Goal: Task Accomplishment & Management: Manage account settings

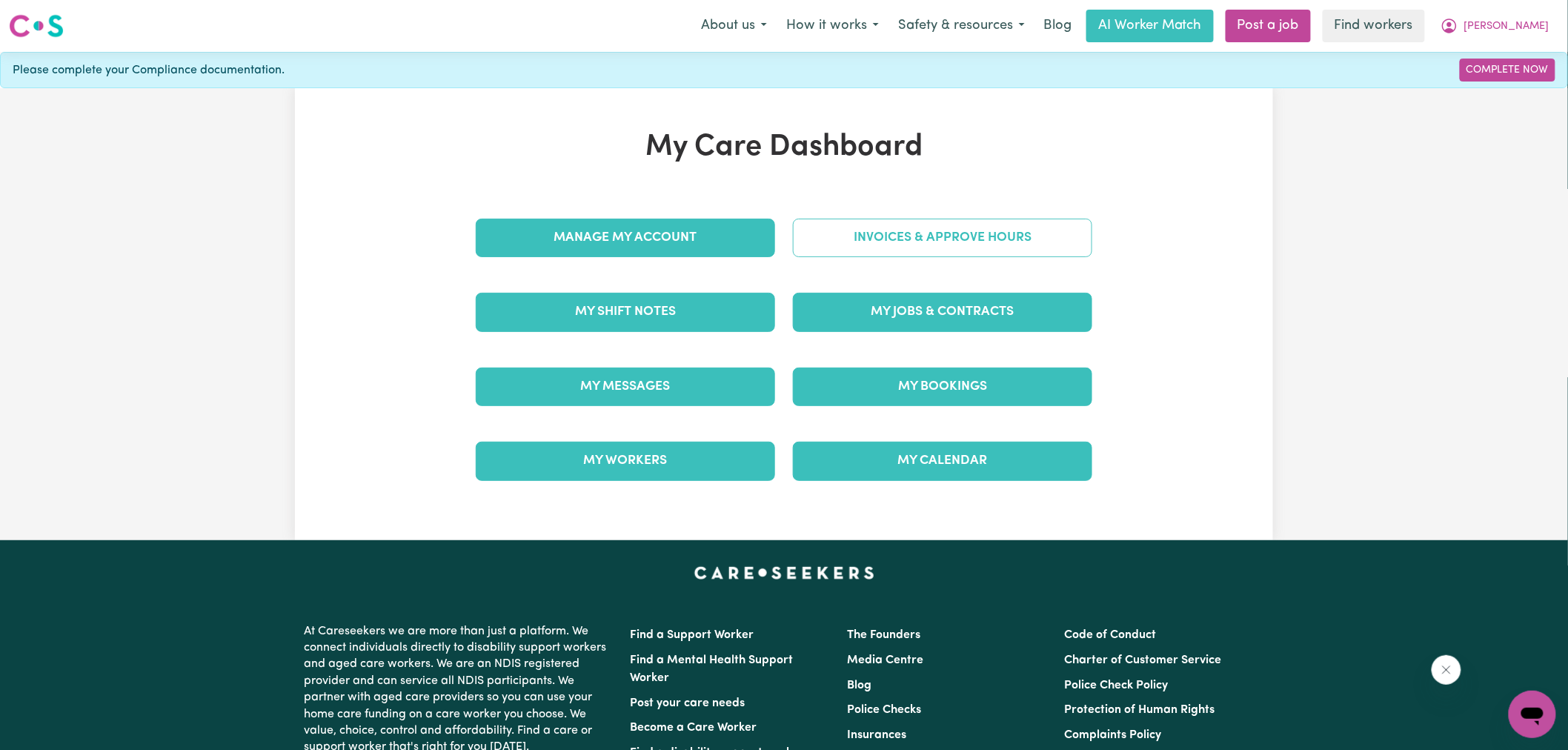
click at [840, 243] on link "Invoices & Approve Hours" at bounding box center [943, 237] width 300 height 39
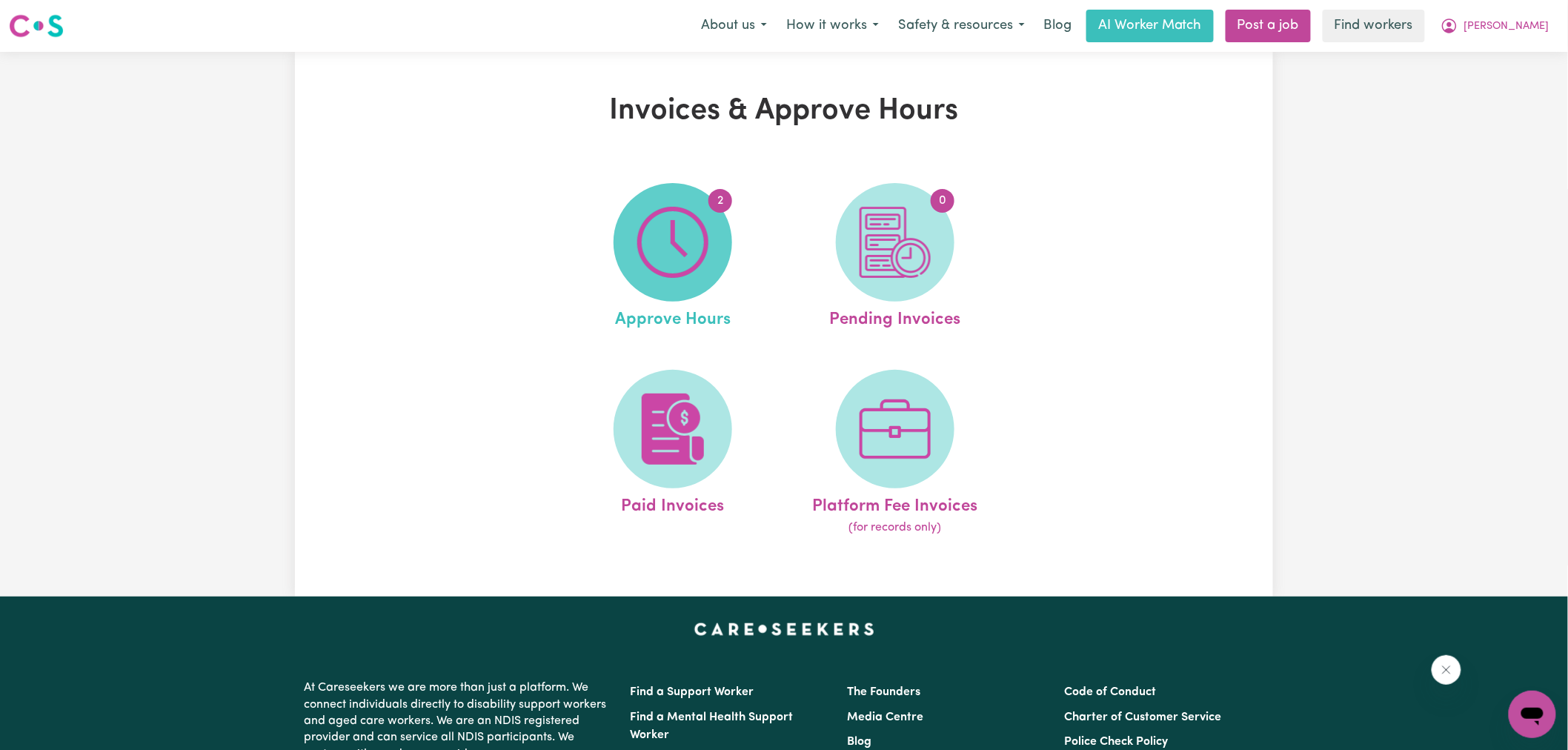
click at [647, 237] on img at bounding box center [673, 242] width 71 height 71
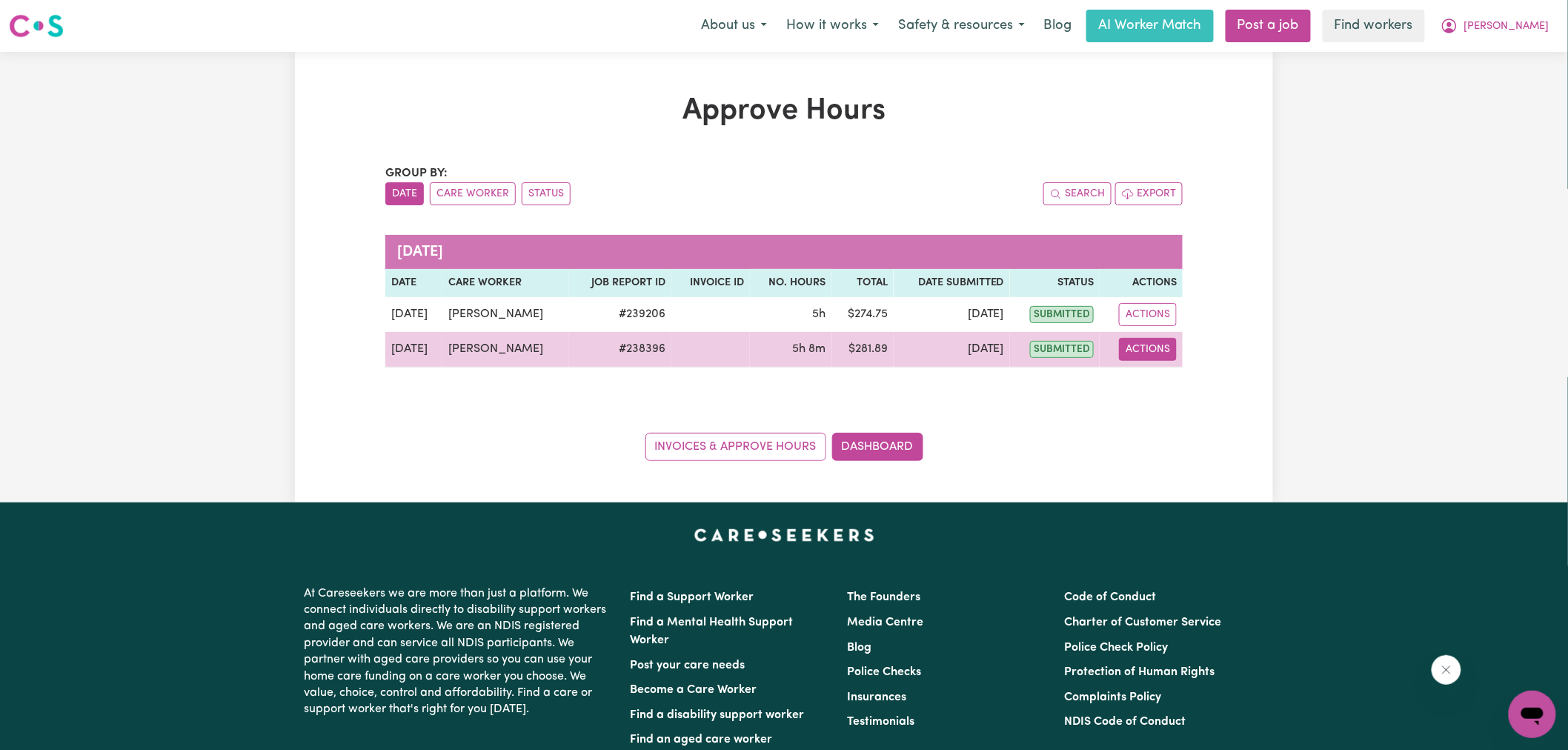
click at [1129, 352] on button "Actions" at bounding box center [1148, 348] width 58 height 23
click at [1174, 380] on link "View Job Report" at bounding box center [1185, 384] width 126 height 30
select select "pm"
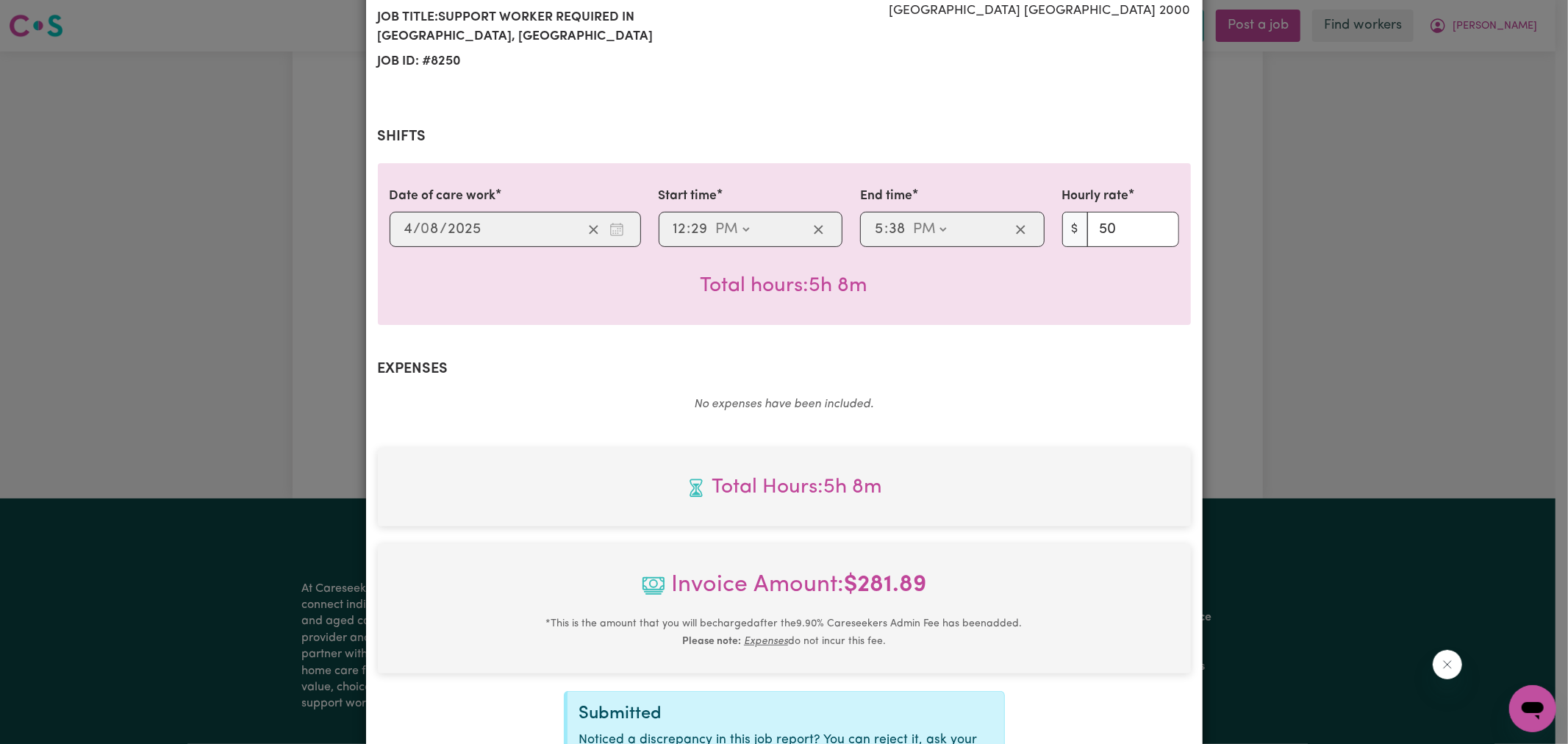
scroll to position [389, 0]
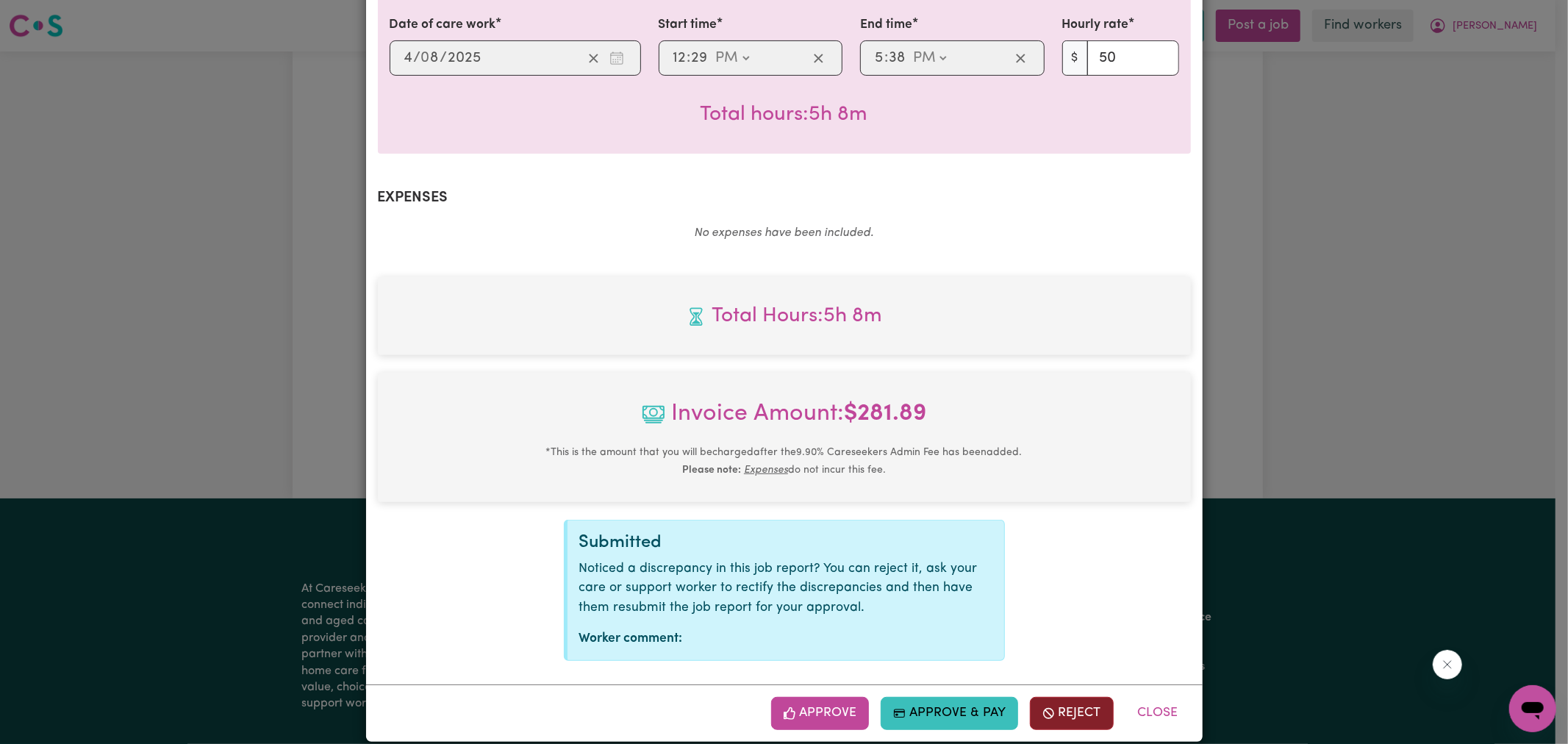
click at [1068, 697] on button "Reject" at bounding box center [1072, 713] width 84 height 32
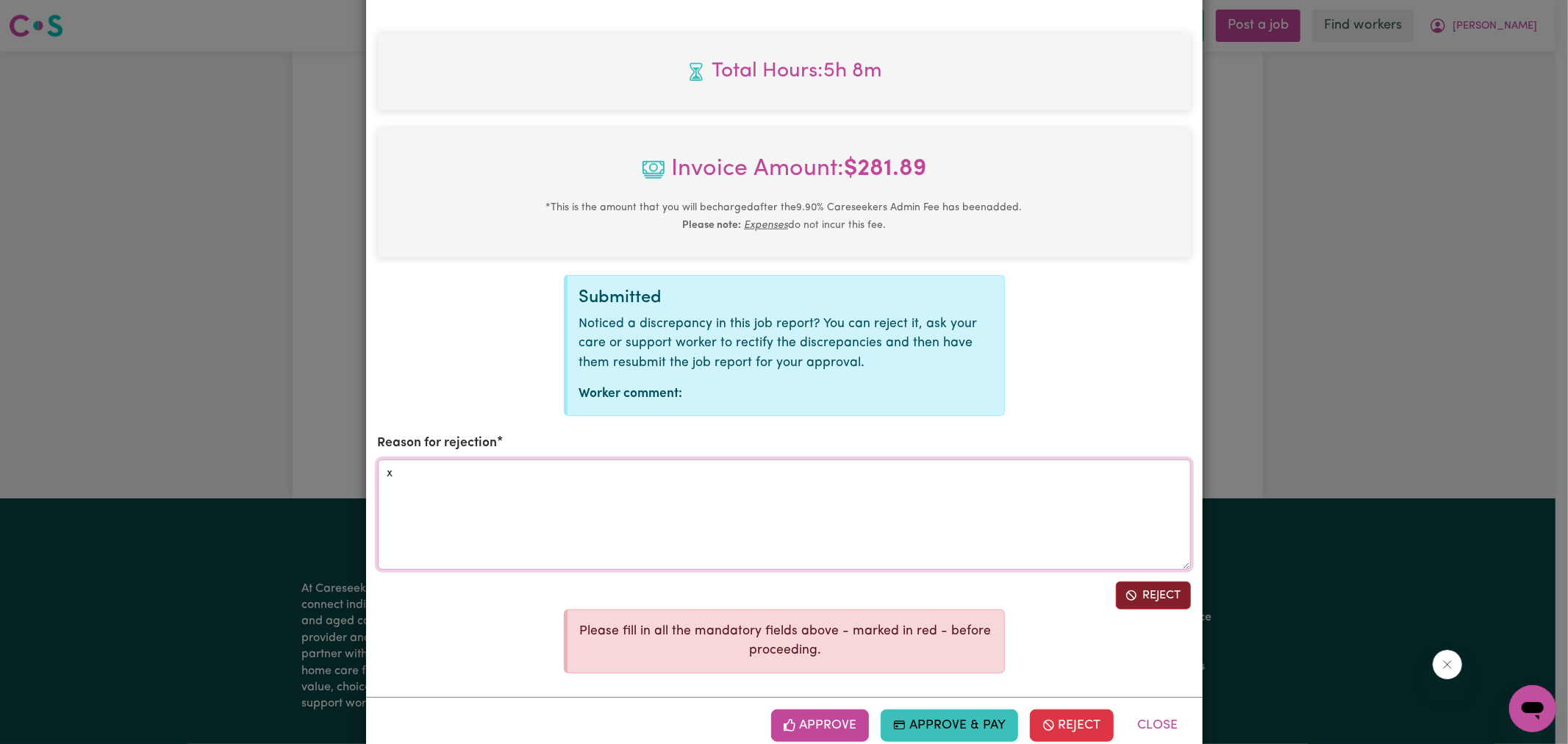
type textarea "x"
click at [1150, 582] on button "Reject" at bounding box center [1153, 595] width 75 height 28
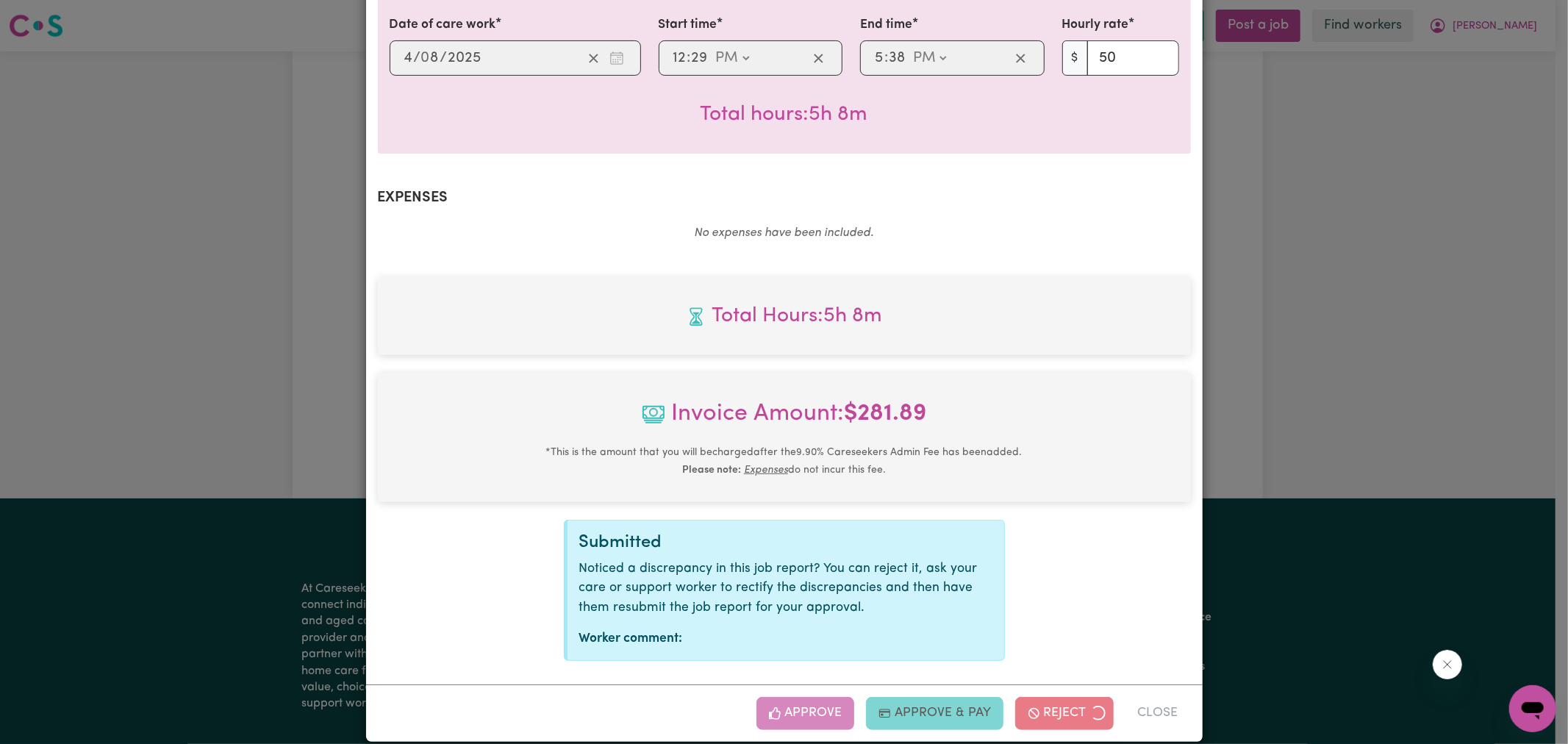
click at [1367, 419] on div "Job Report # 238396 - [PERSON_NAME] Summary Job report # 238396 Client name: [P…" at bounding box center [784, 372] width 1568 height 744
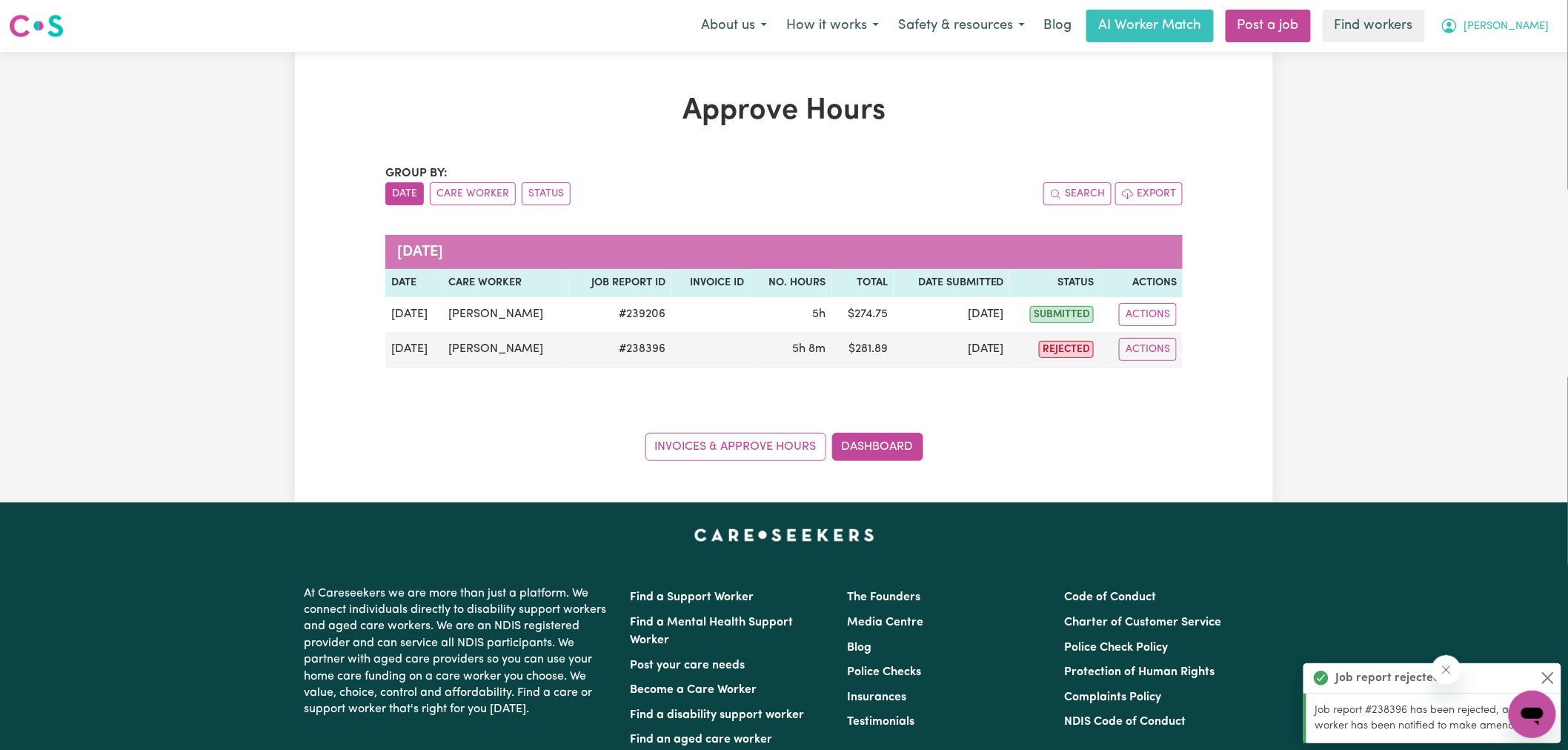
click at [1470, 32] on button "[PERSON_NAME]" at bounding box center [1496, 25] width 128 height 31
click at [1475, 87] on link "Logout" at bounding box center [1500, 85] width 117 height 28
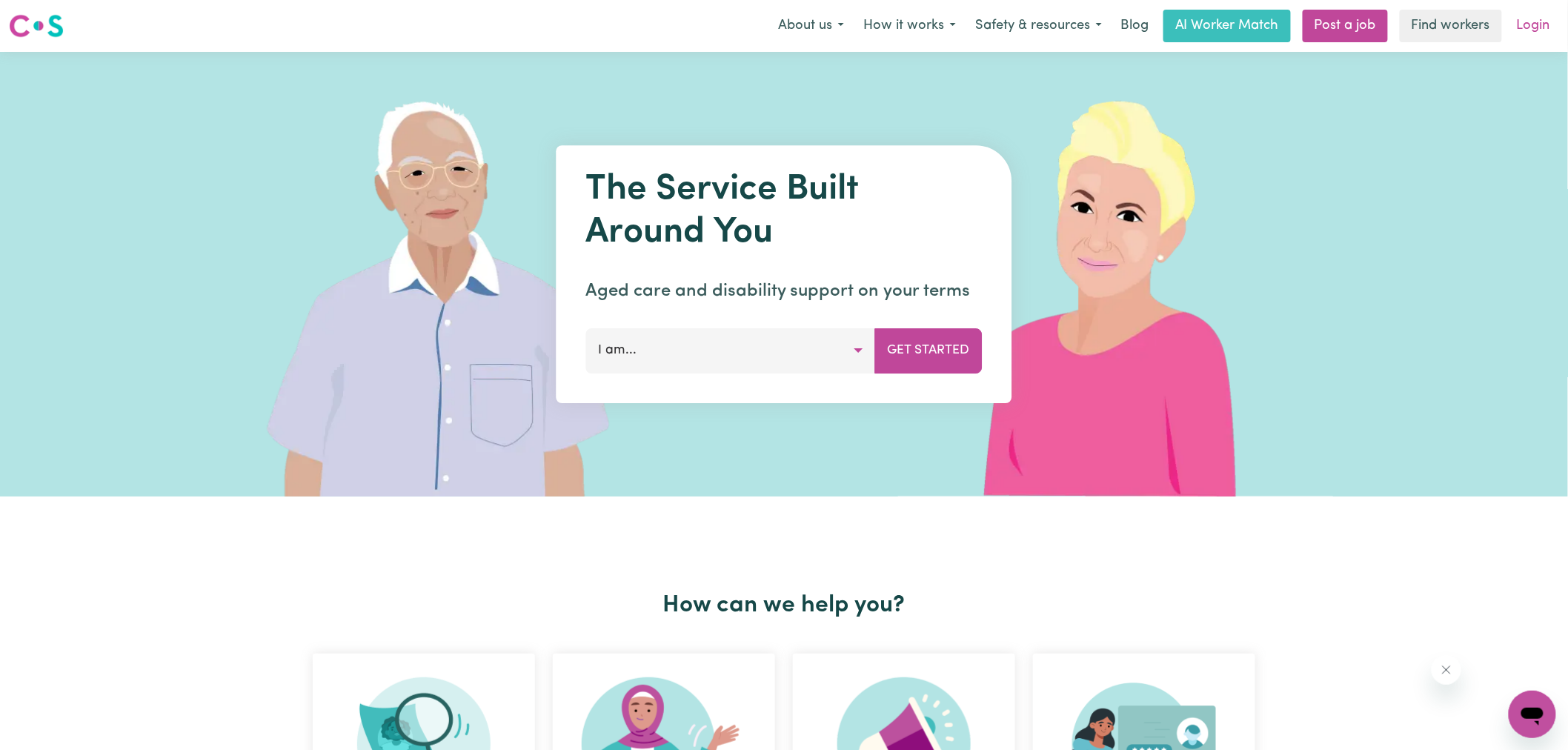
click at [1524, 18] on link "Login" at bounding box center [1534, 26] width 51 height 32
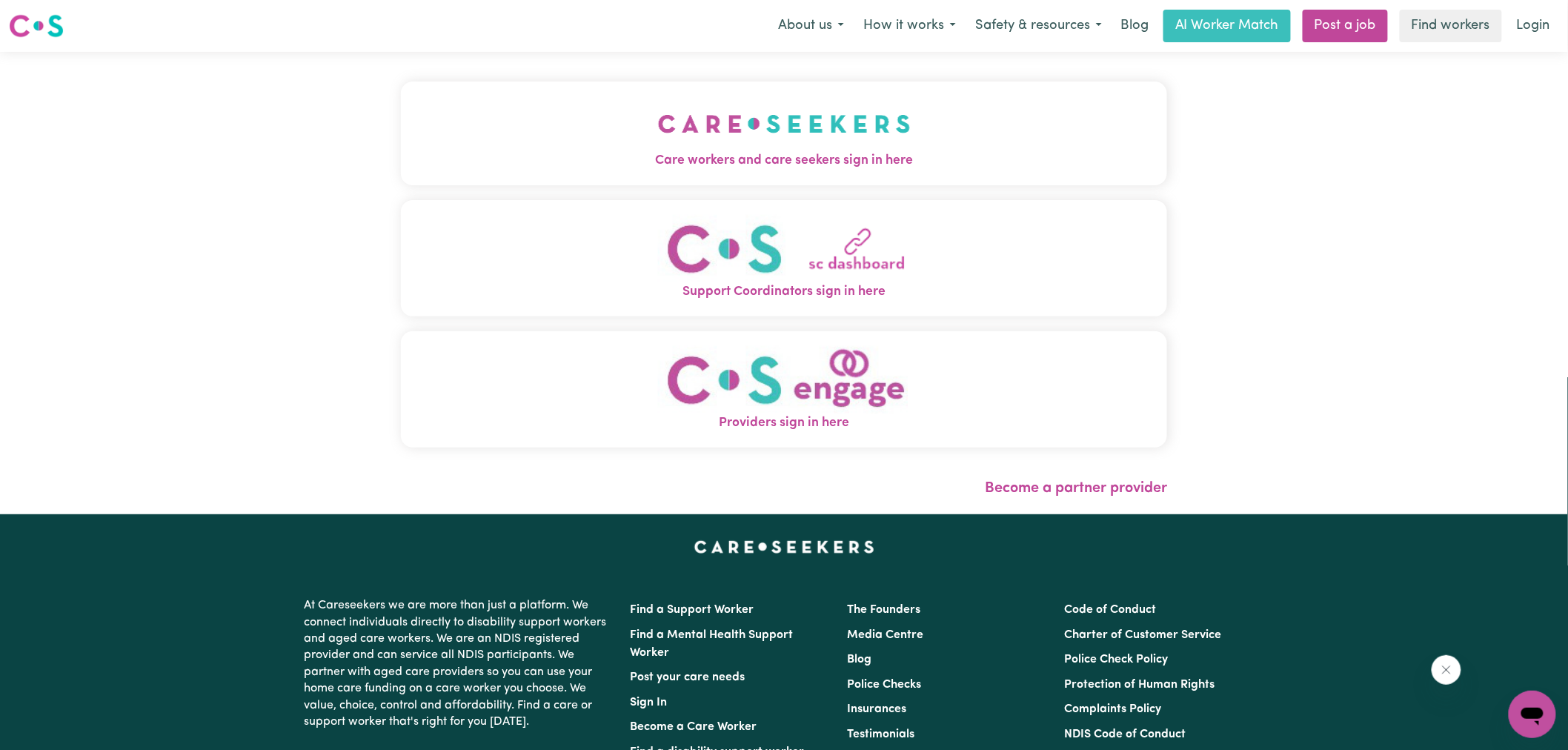
click at [746, 122] on img "Care workers and care seekers sign in here" at bounding box center [784, 124] width 253 height 55
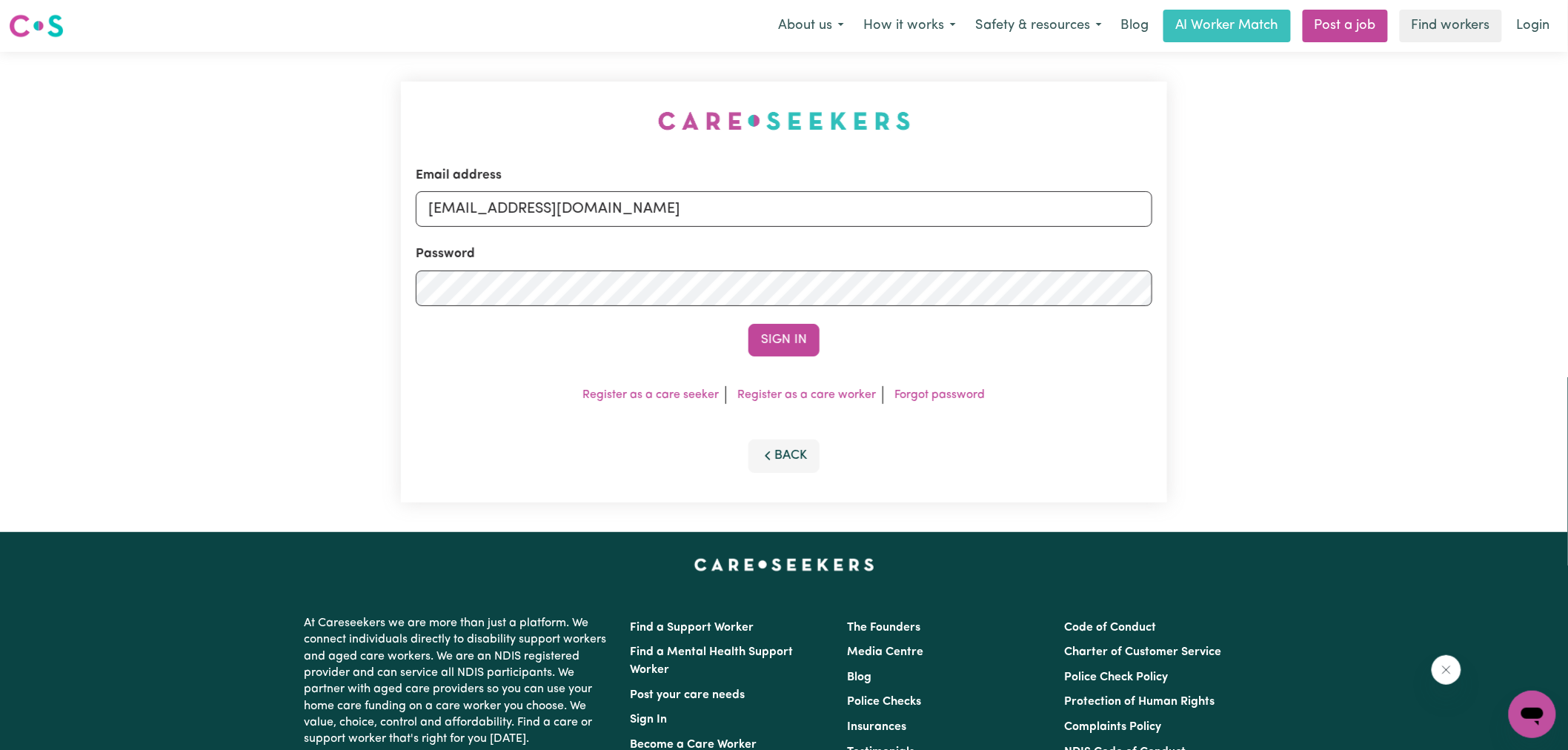
drag, startPoint x: 454, startPoint y: 101, endPoint x: 692, endPoint y: 146, distance: 242.2
click at [453, 100] on div "Email address [EMAIL_ADDRESS][DOMAIN_NAME] Password Sign In Register as a care …" at bounding box center [784, 292] width 784 height 480
drag, startPoint x: 520, startPoint y: 210, endPoint x: 1489, endPoint y: 256, distance: 970.1
click at [1489, 256] on div "Email address [EMAIL_ADDRESS][DOMAIN_NAME] Password Sign In Register as a care …" at bounding box center [784, 292] width 1568 height 480
type input "SUPERUSER~[EMAIL_ADDRESS][DOMAIN_NAME]"
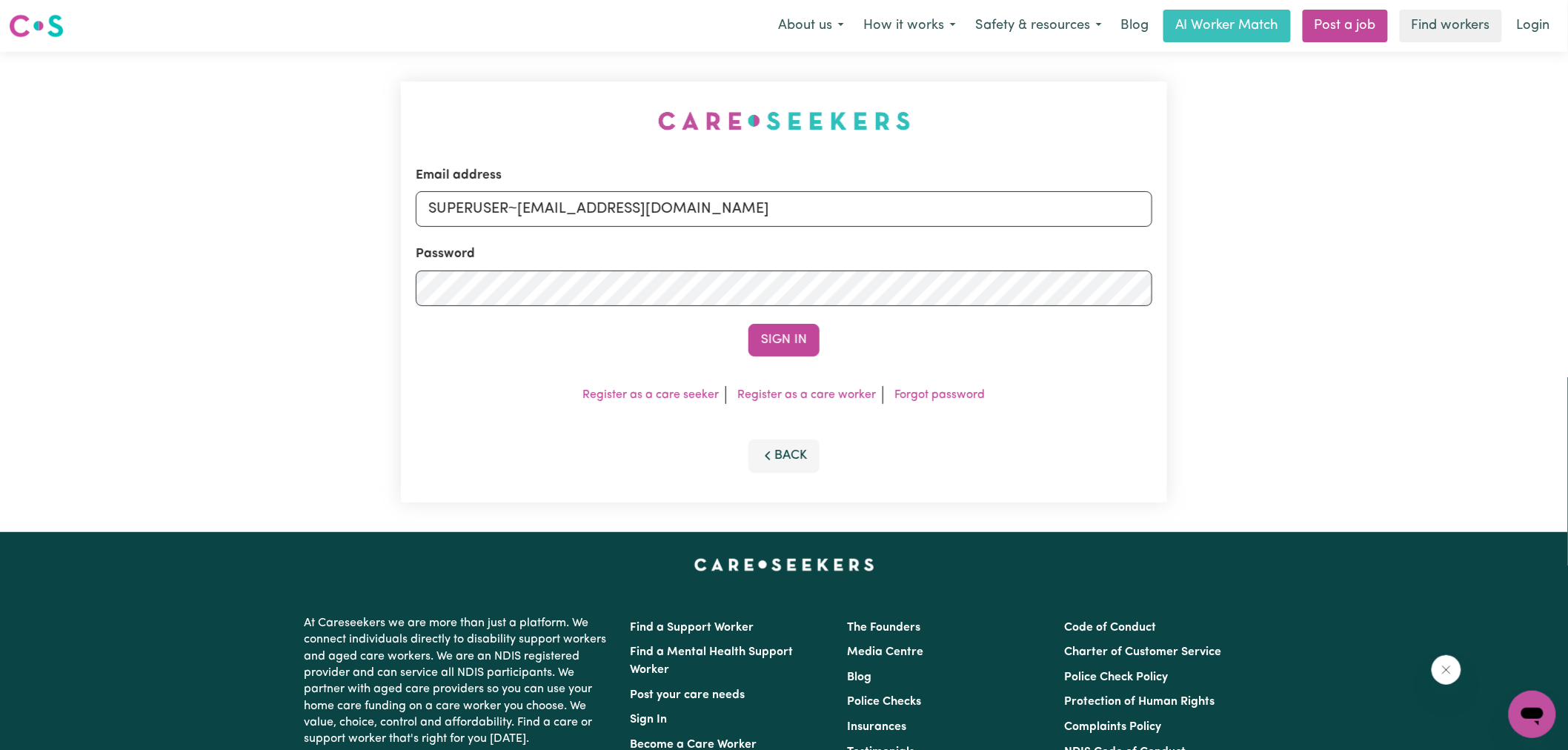
click at [748, 324] on button "Sign In" at bounding box center [784, 340] width 71 height 32
